Goal: Find contact information: Find contact information

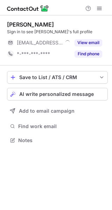
scroll to position [4, 4]
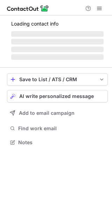
scroll to position [142, 112]
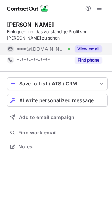
click at [85, 46] on button "View email" at bounding box center [89, 49] width 28 height 7
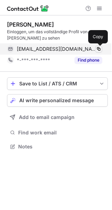
click at [97, 49] on span at bounding box center [99, 49] width 6 height 6
